Goal: Contribute content

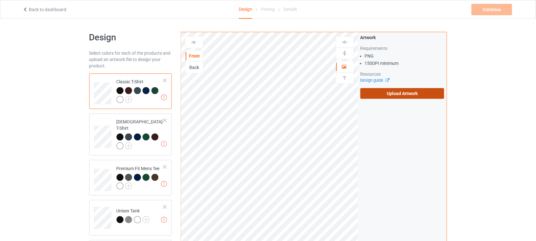
click at [386, 96] on label "Upload Artwork" at bounding box center [402, 93] width 84 height 11
click at [0, 0] on input "Upload Artwork" at bounding box center [0, 0] width 0 height 0
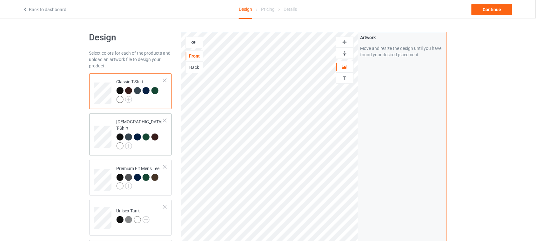
click at [164, 140] on div at bounding box center [140, 141] width 47 height 17
click at [164, 104] on td "Classic T-Shirt" at bounding box center [140, 91] width 54 height 30
click at [496, 10] on div "Continue" at bounding box center [492, 9] width 41 height 11
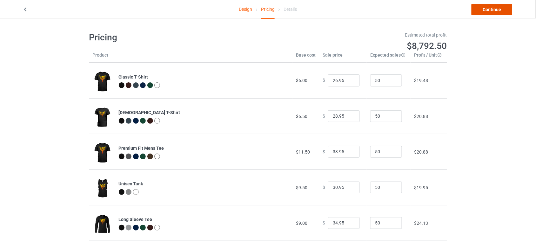
click at [488, 11] on link "Continue" at bounding box center [492, 9] width 41 height 11
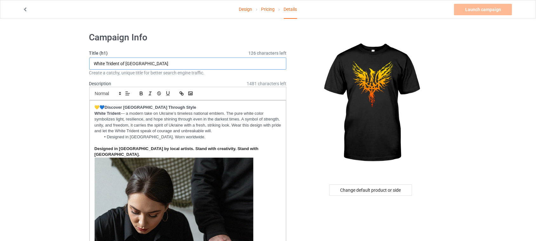
drag, startPoint x: 105, startPoint y: 63, endPoint x: 63, endPoint y: 63, distance: 42.2
paste input "Phoenix"
type input "Phoenix Trident of [GEOGRAPHIC_DATA]"
drag, startPoint x: 225, startPoint y: 131, endPoint x: 94, endPoint y: 115, distance: 131.9
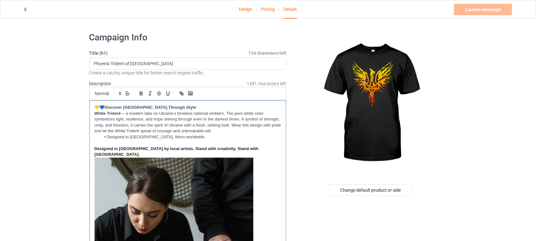
click at [94, 115] on div "💛💙 Discover [GEOGRAPHIC_DATA] Through Style White Trident — a modern take on Uk…" at bounding box center [188, 211] width 197 height 222
drag, startPoint x: 123, startPoint y: 111, endPoint x: 96, endPoint y: 111, distance: 27.0
click at [96, 111] on p "Phoenix Trident — a powerful reimagining of Ukraine’s national emblem. Forged i…" at bounding box center [188, 123] width 187 height 24
drag, startPoint x: 123, startPoint y: 113, endPoint x: 86, endPoint y: 113, distance: 37.2
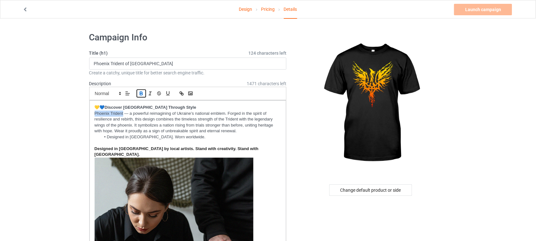
click at [138, 91] on button "button" at bounding box center [141, 94] width 9 height 8
drag, startPoint x: 109, startPoint y: 63, endPoint x: 84, endPoint y: 64, distance: 24.5
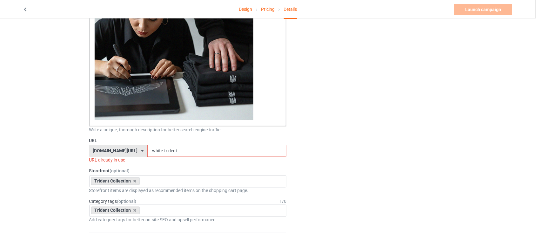
scroll to position [199, 0]
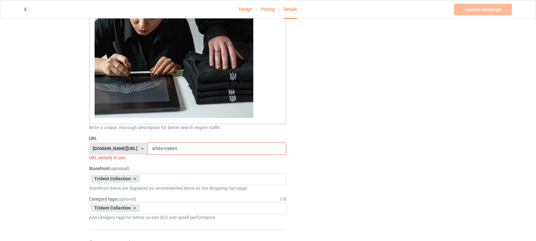
drag, startPoint x: 151, startPoint y: 142, endPoint x: 135, endPoint y: 142, distance: 16.5
click at [135, 143] on div "[DOMAIN_NAME][URL] [DOMAIN_NAME][URL] [DOMAIN_NAME][URL] 6273c5abfddeea00434baf…" at bounding box center [188, 149] width 198 height 12
paste input "Phoenix"
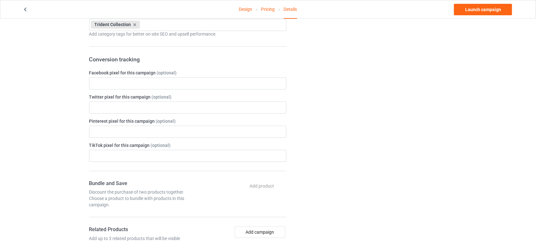
scroll to position [397, 0]
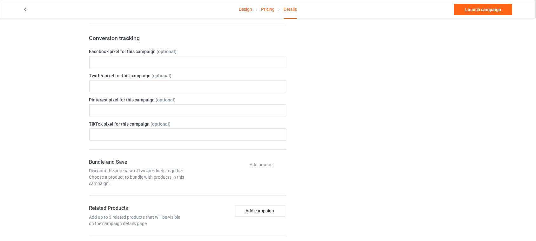
type input "Phoenix-trident"
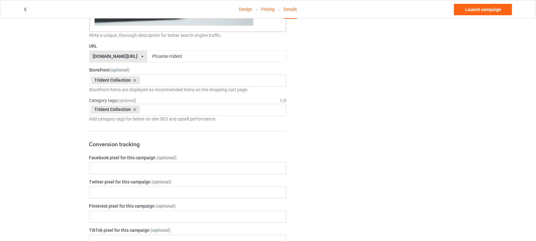
scroll to position [159, 0]
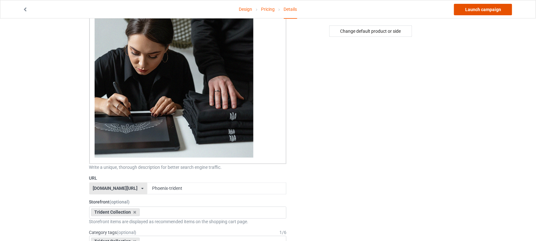
click at [478, 13] on link "Launch campaign" at bounding box center [483, 9] width 58 height 11
